Goal: Task Accomplishment & Management: Manage account settings

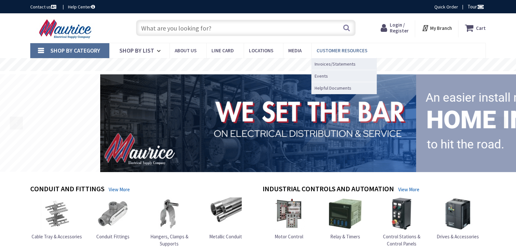
type input "[EMAIL_ADDRESS][DOMAIN_NAME]"
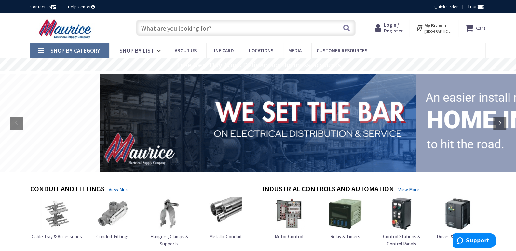
click at [393, 32] on span "Login / Register" at bounding box center [392, 28] width 19 height 12
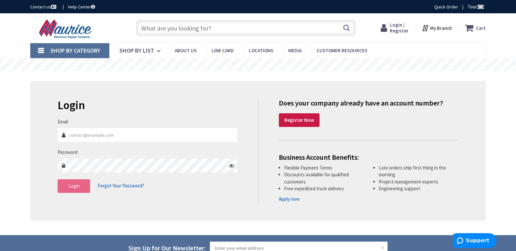
type input "[EMAIL_ADDRESS][DOMAIN_NAME]"
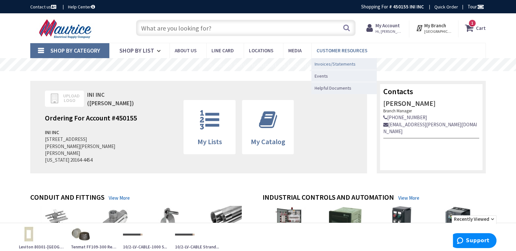
click at [330, 67] on span "Invoices/Statements" at bounding box center [334, 64] width 41 height 7
